Goal: Find specific page/section: Find specific page/section

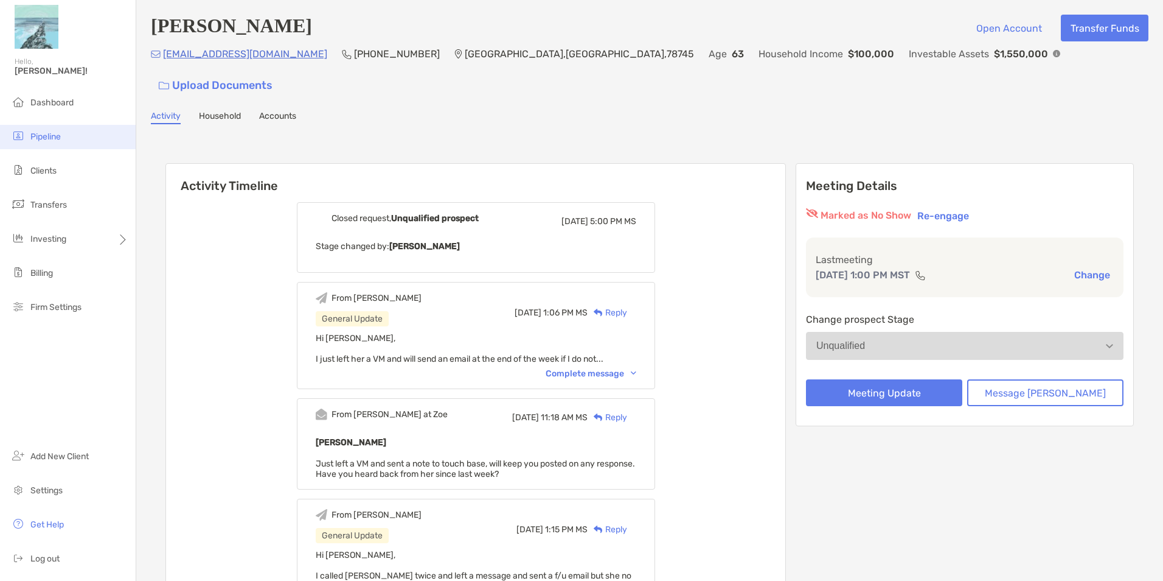
click at [75, 136] on li "Pipeline" at bounding box center [68, 137] width 136 height 24
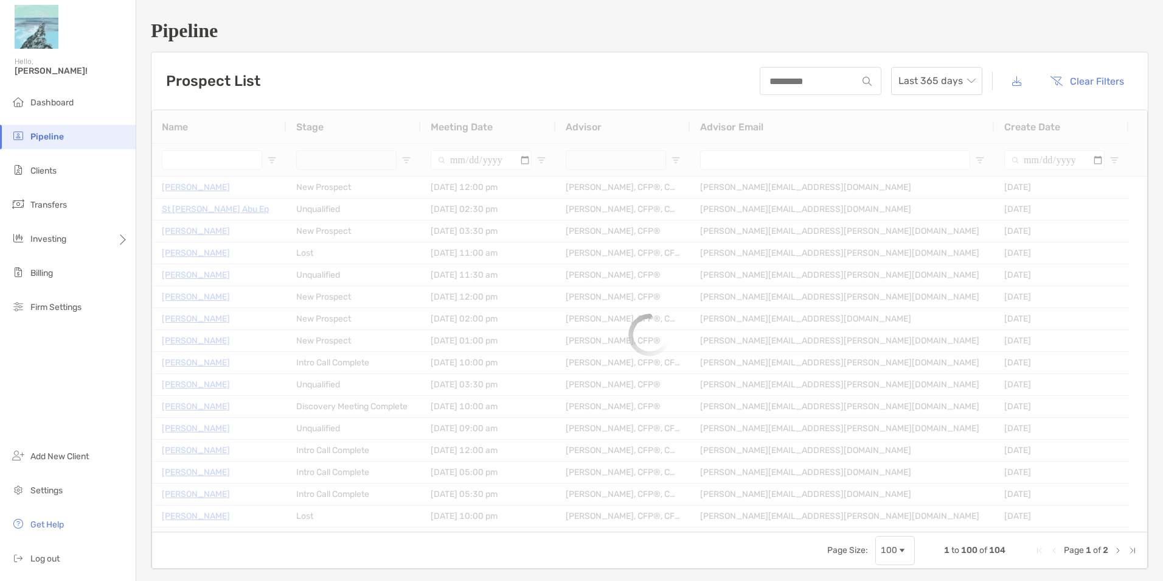
type input "**********"
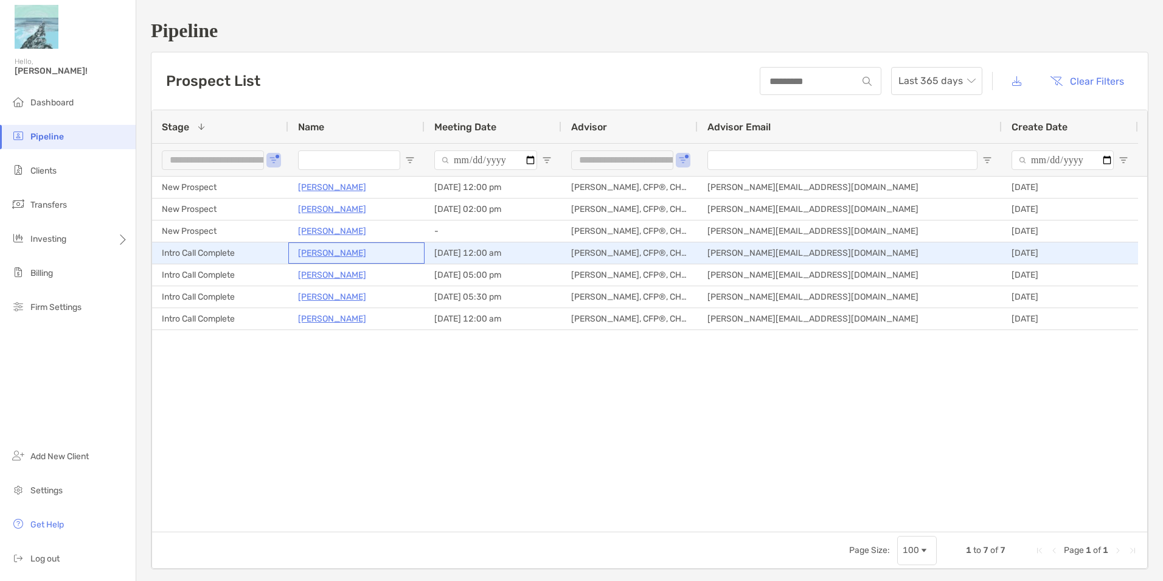
click at [340, 253] on p "[PERSON_NAME]" at bounding box center [332, 252] width 68 height 15
